Goal: Task Accomplishment & Management: Manage account settings

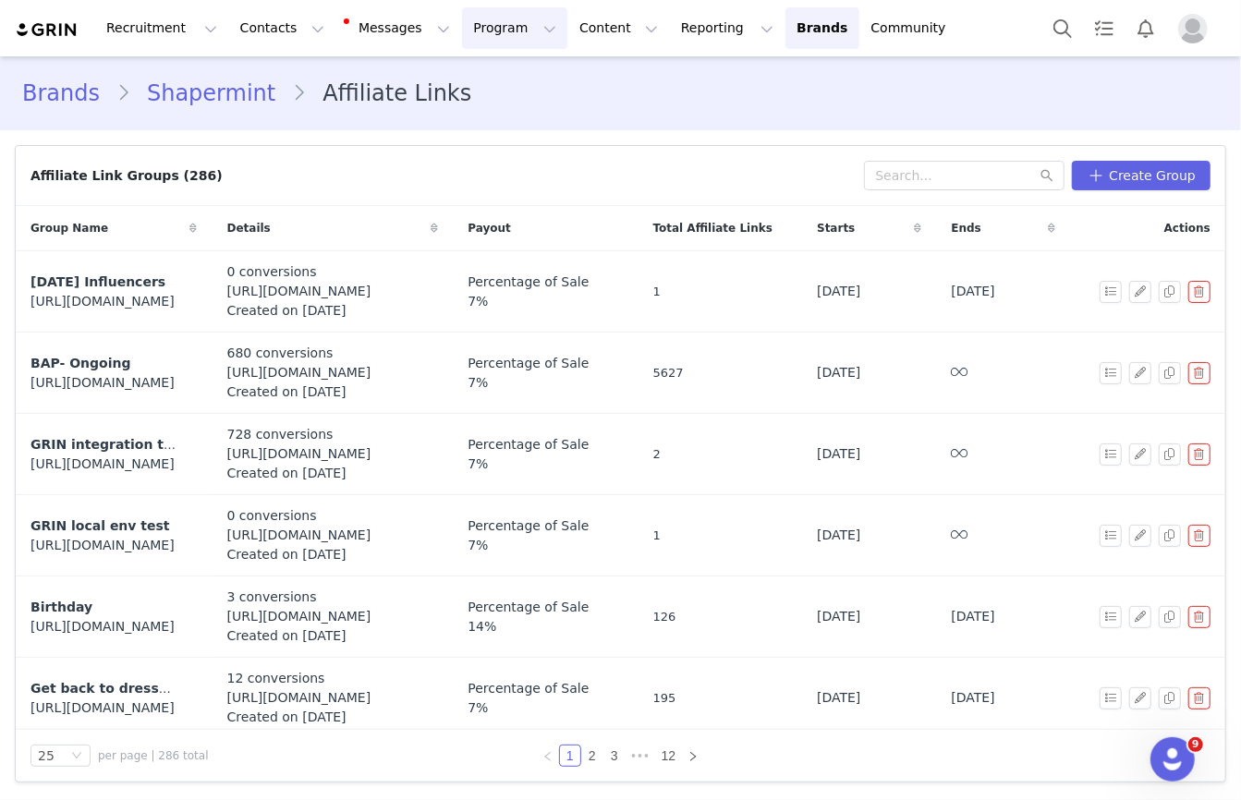
click at [472, 35] on button "Program Program" at bounding box center [514, 28] width 105 height 42
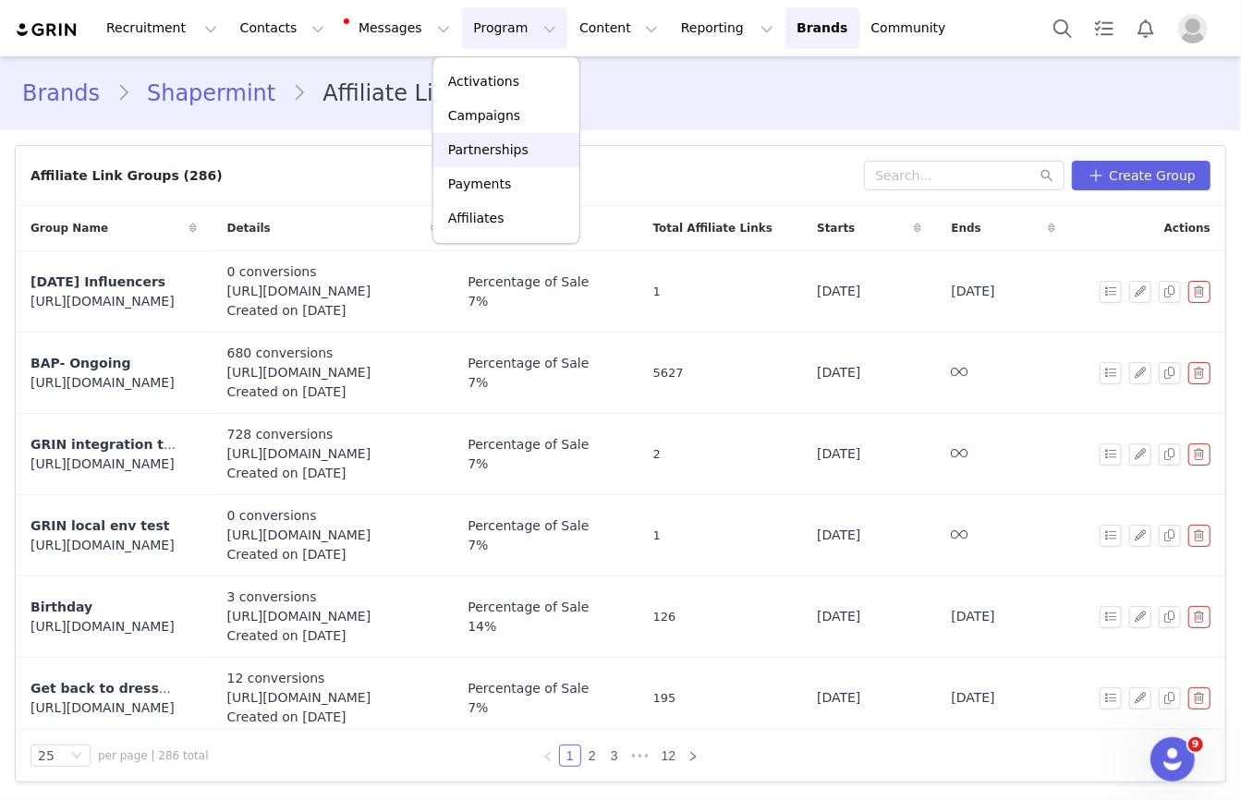
click at [477, 152] on p "Partnerships" at bounding box center [488, 149] width 80 height 19
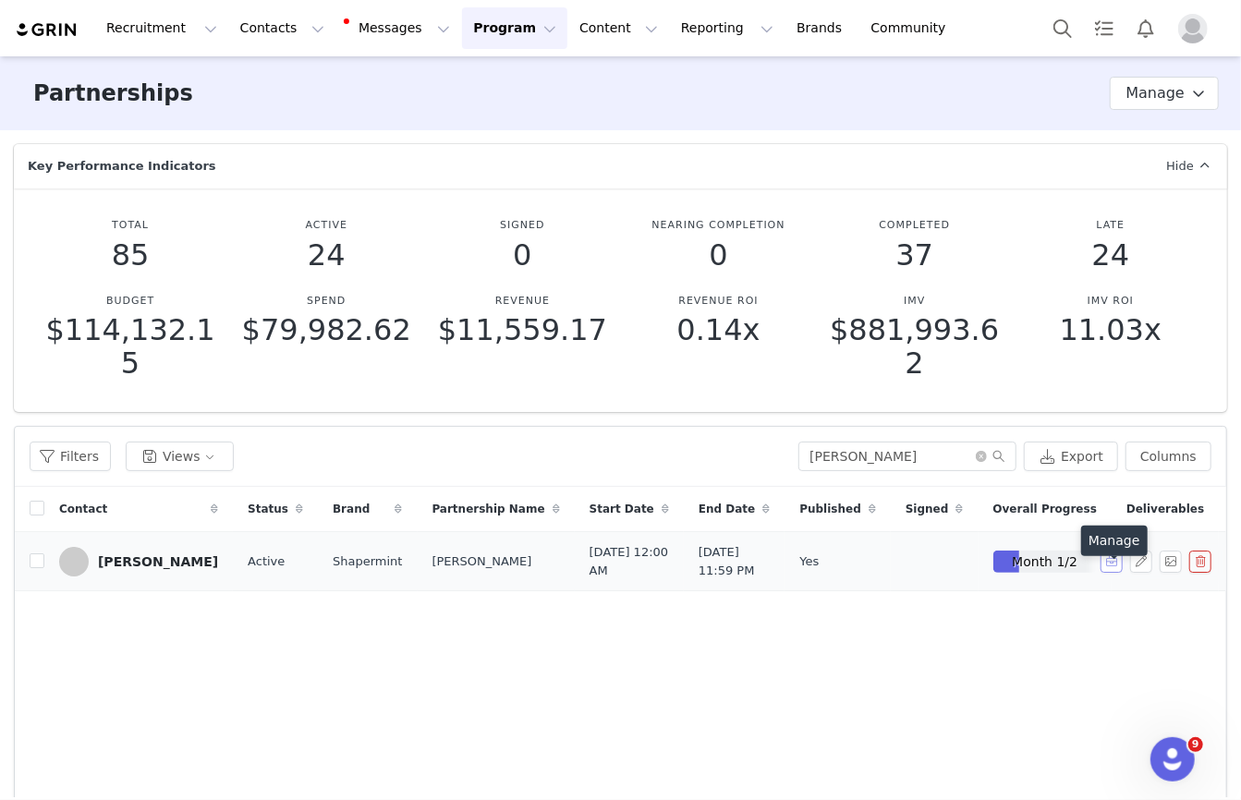
click at [1106, 573] on button "button" at bounding box center [1111, 562] width 22 height 22
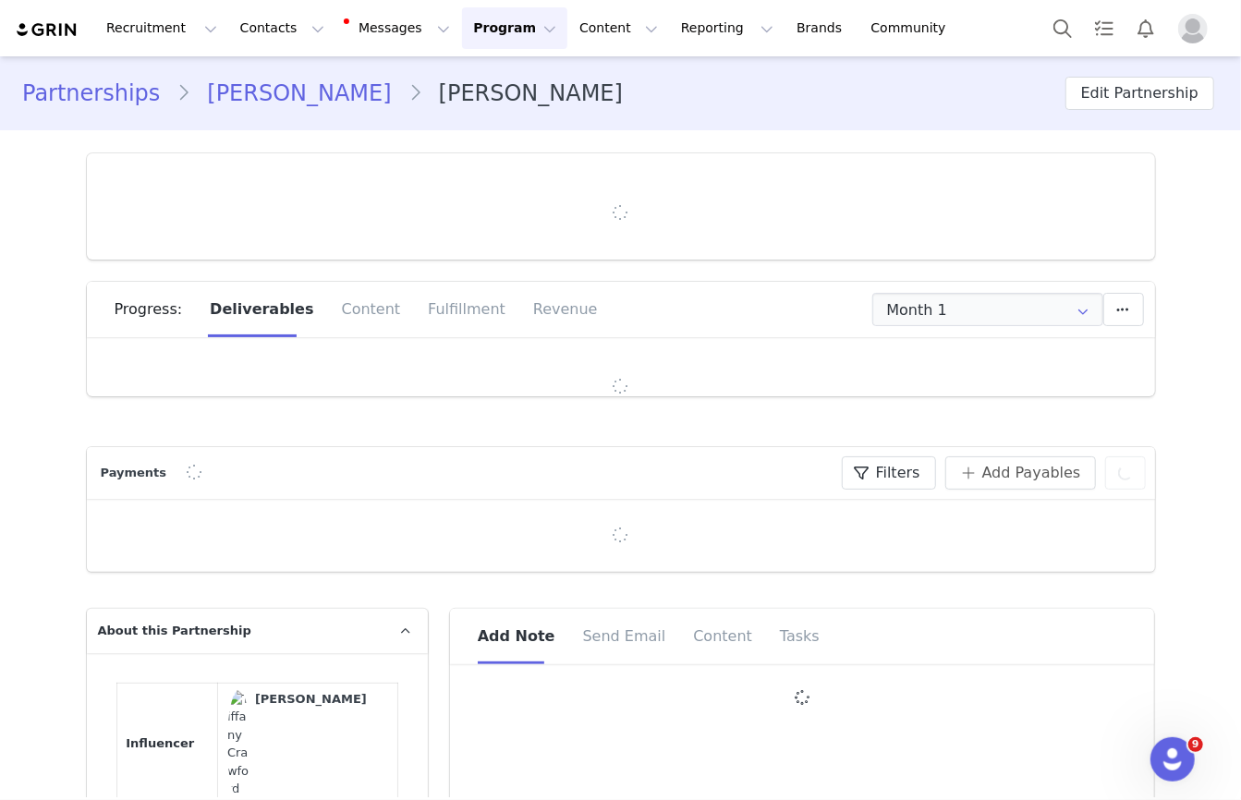
type input "+1 (United States)"
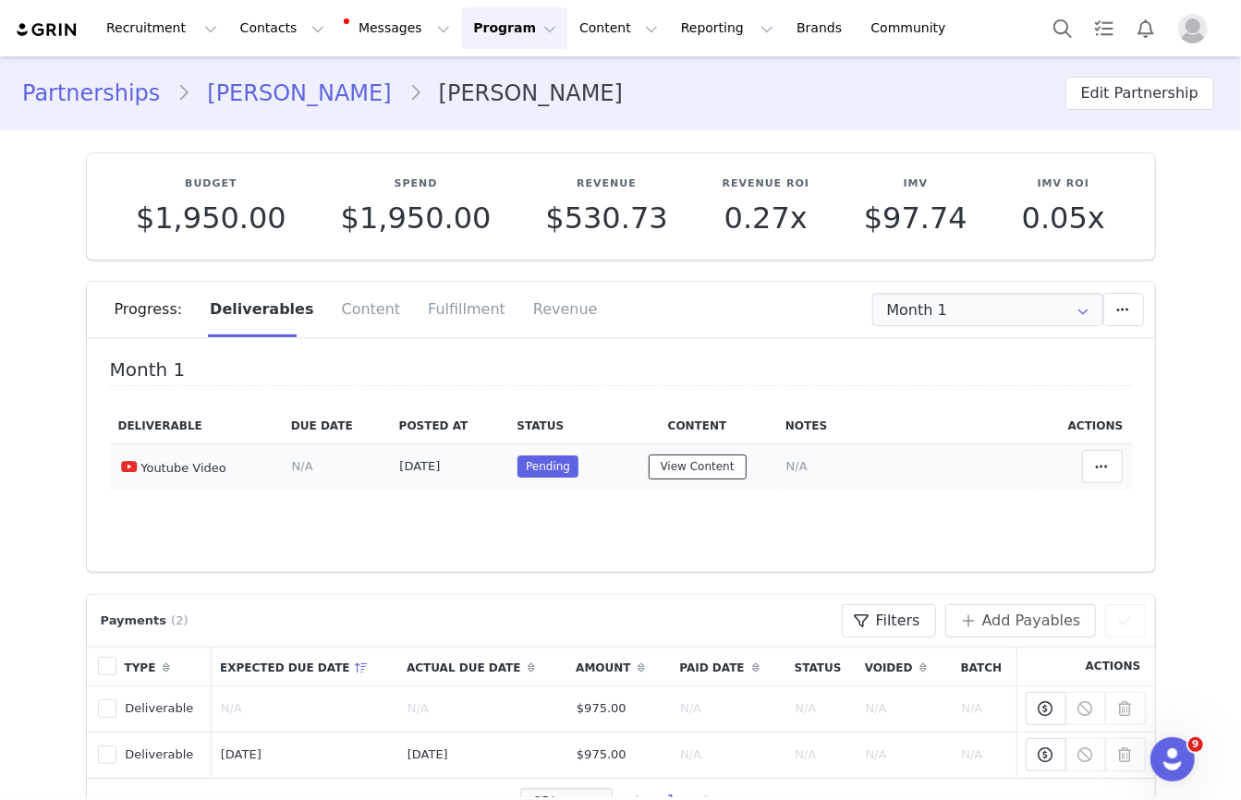
click at [719, 465] on button "View Content" at bounding box center [698, 467] width 98 height 25
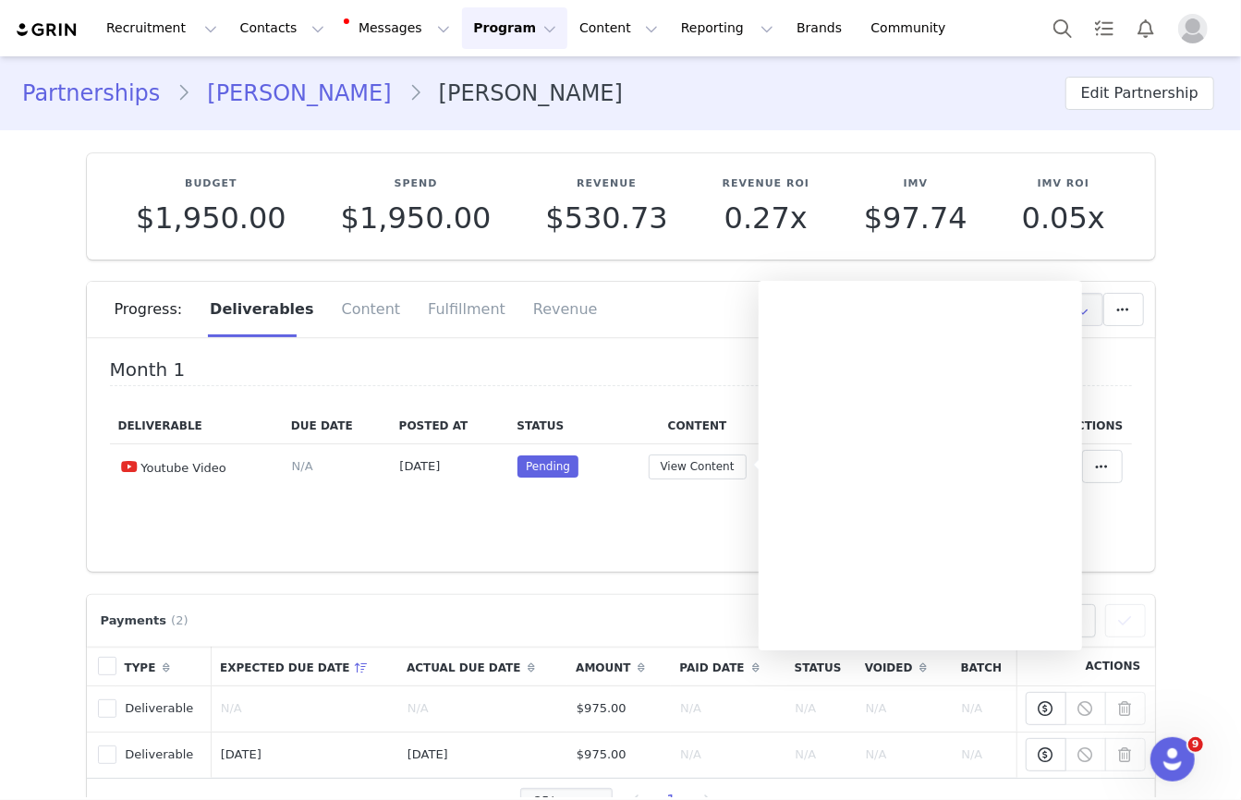
click at [643, 516] on div "Month 1 Deliverable Due Date Posted At Status Content Notes Actions Youtube Vid…" at bounding box center [621, 461] width 1068 height 222
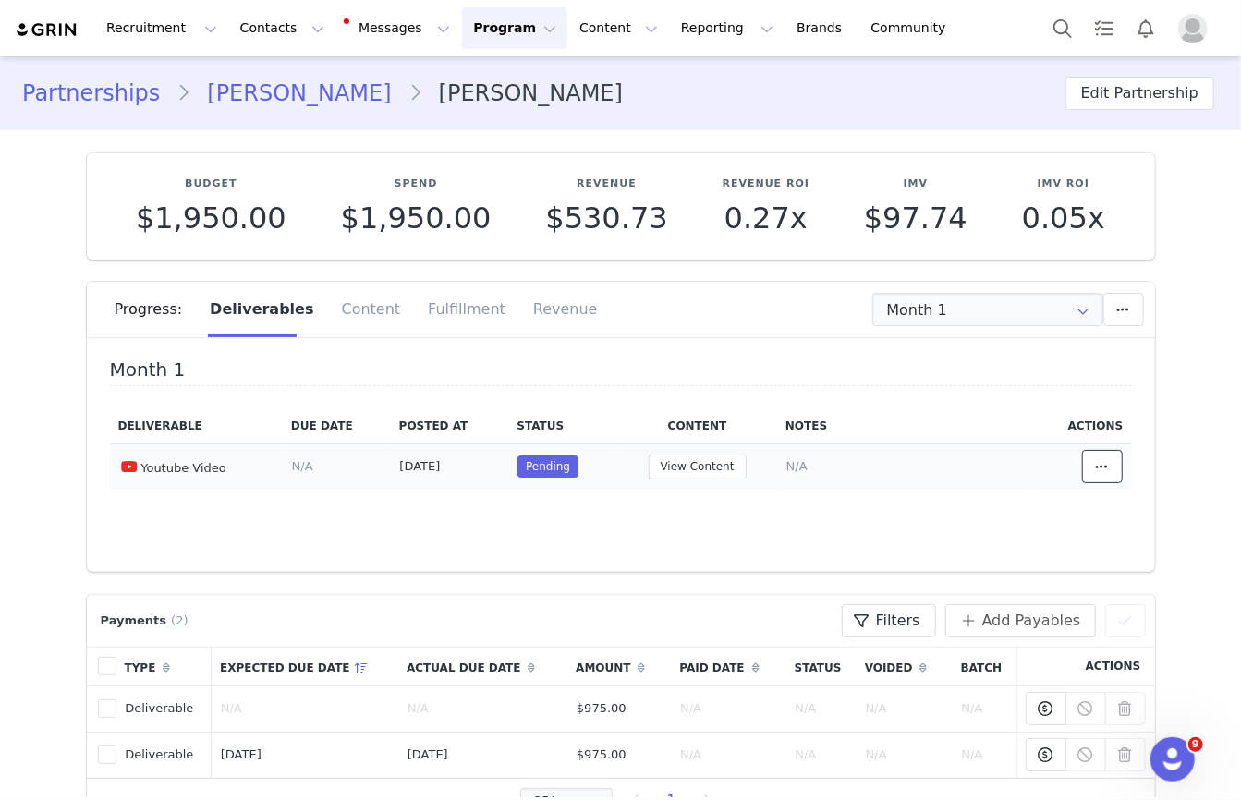
click at [1094, 467] on span at bounding box center [1102, 467] width 22 height 22
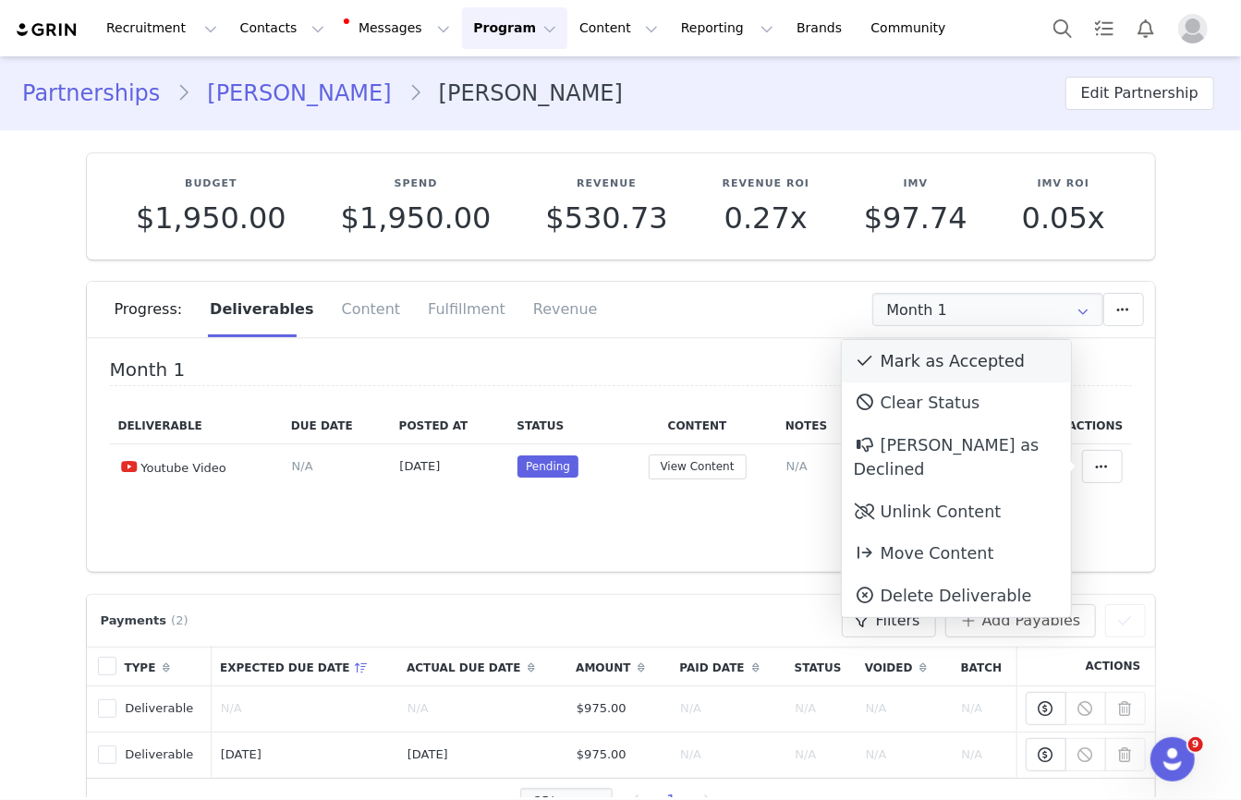
click at [938, 368] on div "Mark as Accepted" at bounding box center [956, 361] width 229 height 43
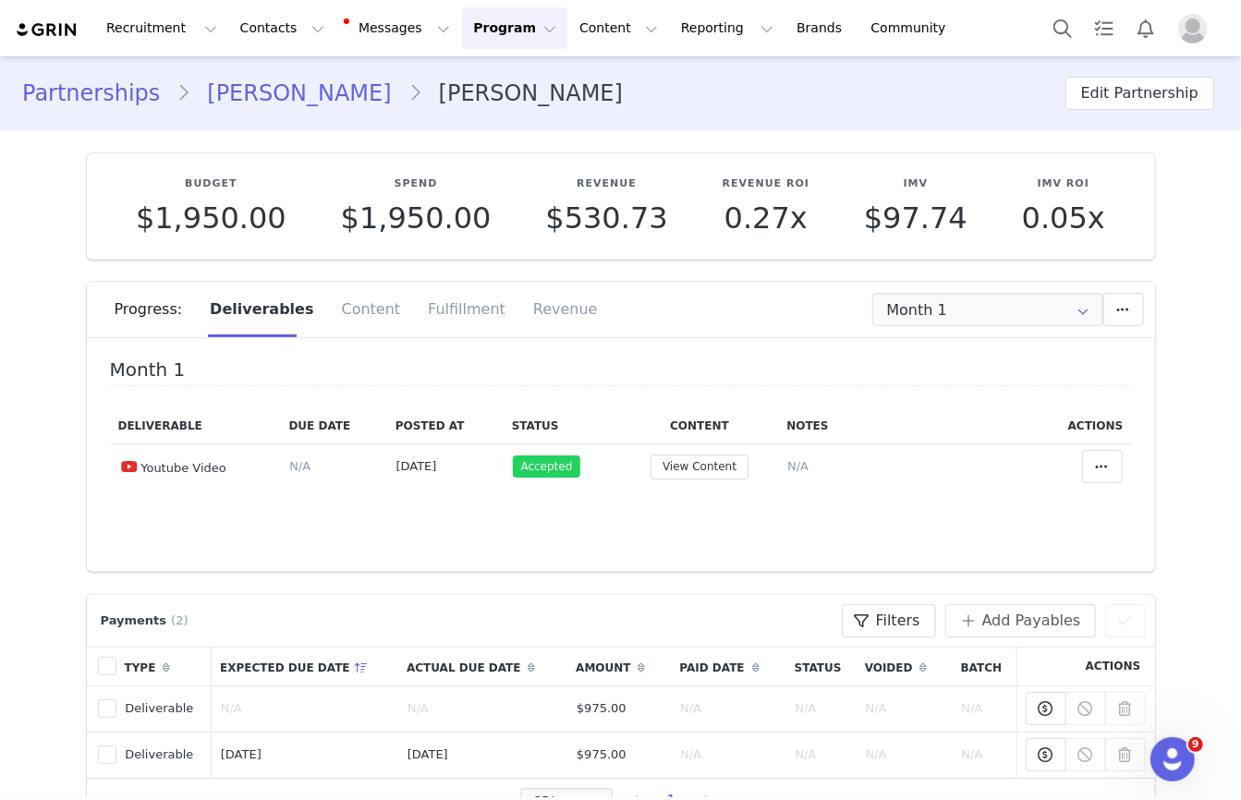
click at [714, 382] on h4 "Month 1" at bounding box center [621, 372] width 1022 height 27
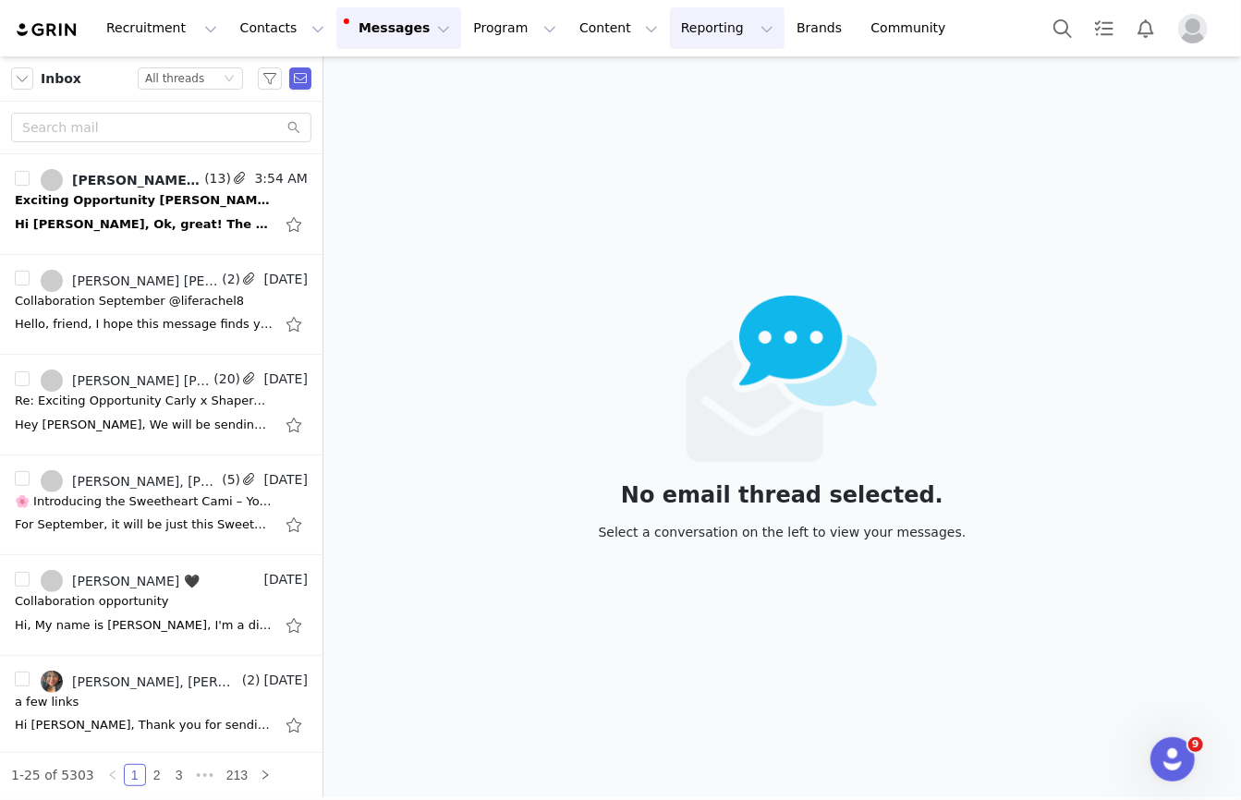
click at [707, 31] on button "Reporting Reporting" at bounding box center [727, 28] width 115 height 42
click at [686, 121] on p "Report Builder" at bounding box center [684, 115] width 92 height 19
